Goal: Information Seeking & Learning: Find specific fact

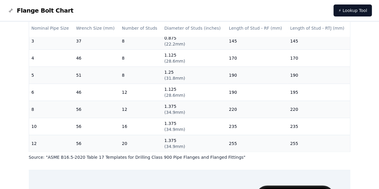
scroll to position [180, 0]
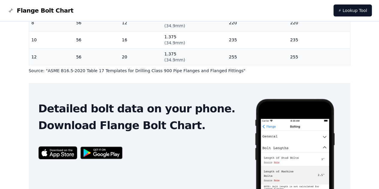
click at [23, 96] on div "# 900 Flange Bolt Chart Warning: For reference only Bolt lengths are sourced fr…" at bounding box center [189, 31] width 335 height 378
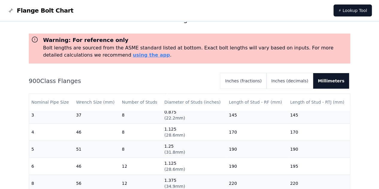
scroll to position [0, 0]
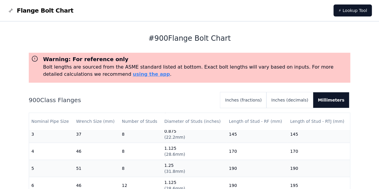
click at [77, 60] on h3 "Warning: For reference only" at bounding box center [195, 59] width 305 height 8
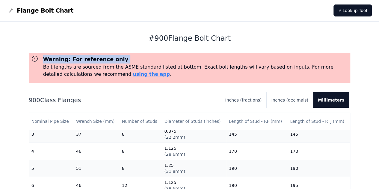
click at [77, 60] on h3 "Warning: For reference only" at bounding box center [195, 59] width 305 height 8
click at [141, 58] on h3 "Warning: For reference only" at bounding box center [195, 59] width 305 height 8
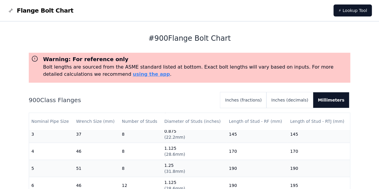
click at [136, 68] on p "Bolt lengths are sourced from the ASME standard listed at bottom. Exact bolt le…" at bounding box center [195, 70] width 305 height 14
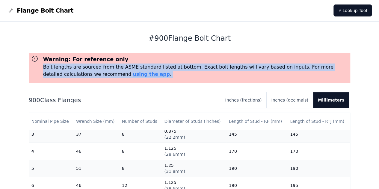
click at [136, 68] on p "Bolt lengths are sourced from the ASME standard listed at bottom. Exact bolt le…" at bounding box center [195, 70] width 305 height 14
click at [172, 68] on p "Bolt lengths are sourced from the ASME standard listed at bottom. Exact bolt le…" at bounding box center [195, 70] width 305 height 14
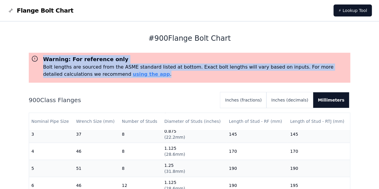
drag, startPoint x: 44, startPoint y: 54, endPoint x: 133, endPoint y: 79, distance: 92.5
click at [133, 79] on div "Warning: For reference only Bolt lengths are sourced from the ASME standard lis…" at bounding box center [189, 68] width 321 height 30
click at [161, 70] on p "Bolt lengths are sourced from the ASME standard listed at bottom. Exact bolt le…" at bounding box center [195, 70] width 305 height 14
